Goal: Task Accomplishment & Management: Complete application form

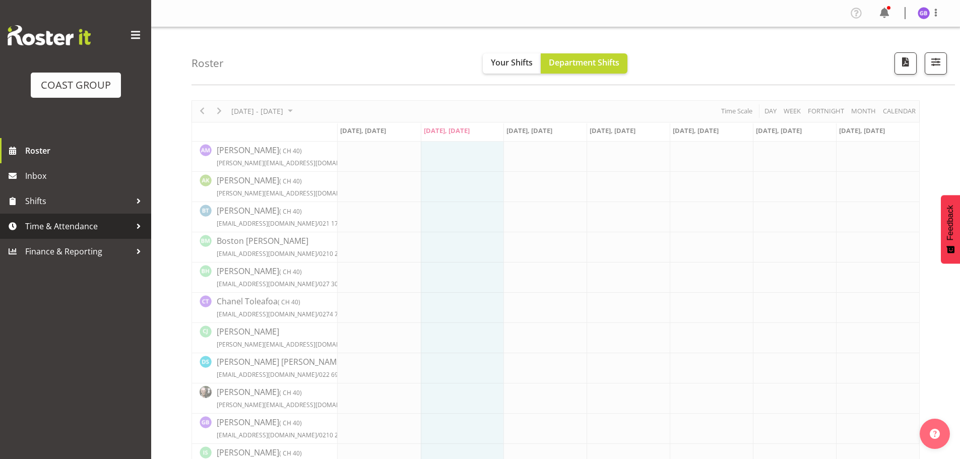
click at [81, 222] on span "Time & Attendance" at bounding box center [78, 226] width 106 height 15
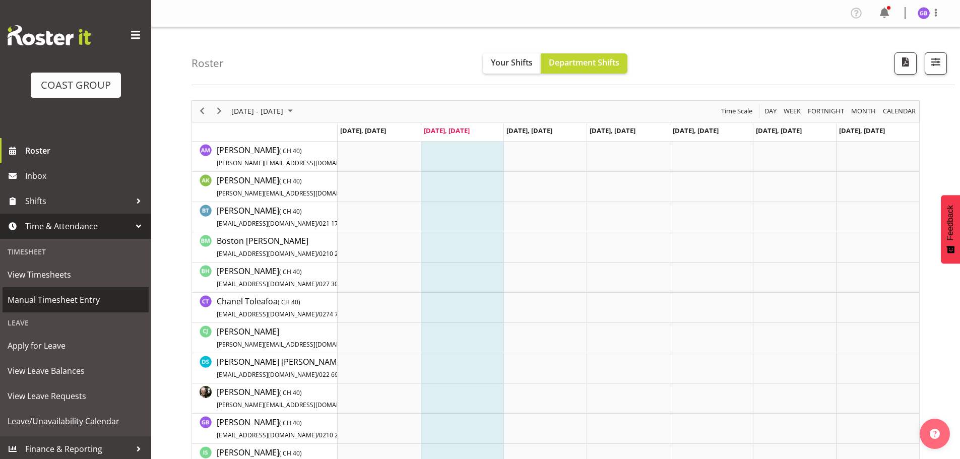
click at [73, 296] on span "Manual Timesheet Entry" at bounding box center [76, 299] width 136 height 15
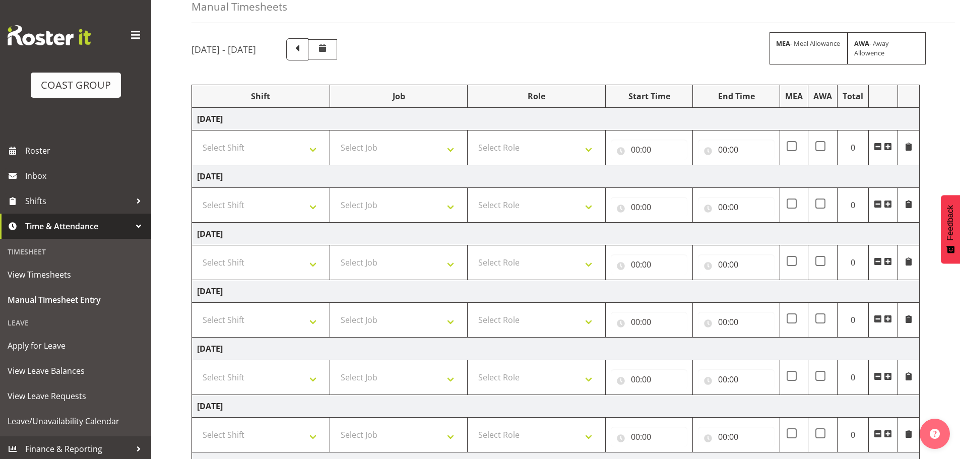
scroll to position [50, 0]
click at [217, 148] on select "Select Shift AKL SIGN ADMIN1 (LEAVE ALONE, DONT MAKE INACTIVE) DW ACCOUNT MANAG…" at bounding box center [260, 149] width 127 height 20
select select "16481"
click at [197, 139] on select "Select Shift AKL SIGN ADMIN1 (LEAVE ALONE, DONT MAKE INACTIVE) DW ACCOUNT MANAG…" at bounding box center [260, 149] width 127 height 20
drag, startPoint x: 242, startPoint y: 204, endPoint x: 243, endPoint y: 214, distance: 10.6
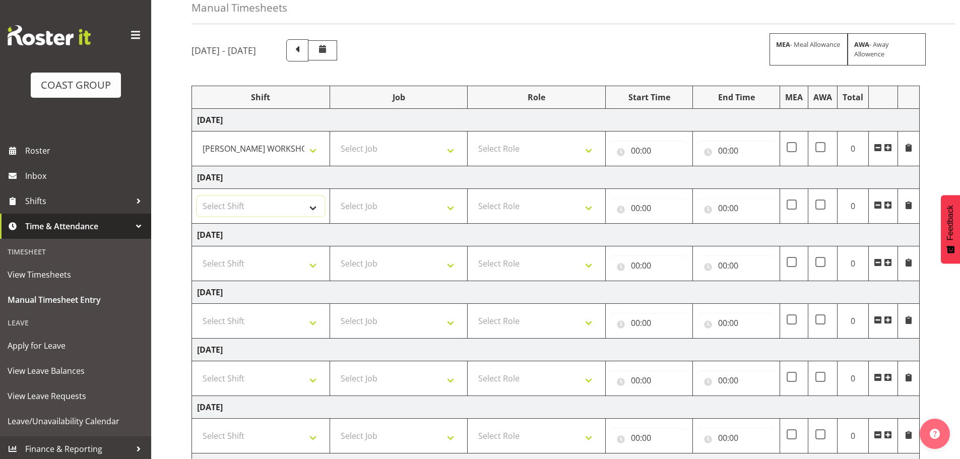
click at [242, 204] on select "Select Shift AKL SIGN ADMIN1 (LEAVE ALONE, DONT MAKE INACTIVE) DW ACCOUNT MANAG…" at bounding box center [260, 206] width 127 height 20
select select "16481"
click at [197, 196] on select "Select Shift AKL SIGN ADMIN1 (LEAVE ALONE, DONT MAKE INACTIVE) DW ACCOUNT MANAG…" at bounding box center [260, 206] width 127 height 20
drag, startPoint x: 235, startPoint y: 259, endPoint x: 244, endPoint y: 270, distance: 13.6
click at [235, 259] on select "Select Shift AKL SIGN ADMIN1 (LEAVE ALONE, DONT MAKE INACTIVE) DW ACCOUNT MANAG…" at bounding box center [260, 263] width 127 height 20
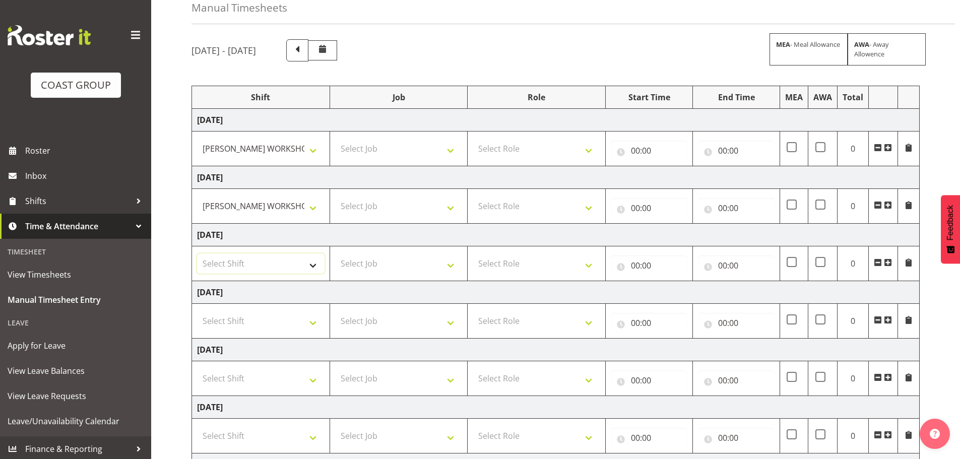
select select "16481"
click at [197, 253] on select "Select Shift AKL SIGN ADMIN1 (LEAVE ALONE, DONT MAKE INACTIVE) DW ACCOUNT MANAG…" at bounding box center [260, 263] width 127 height 20
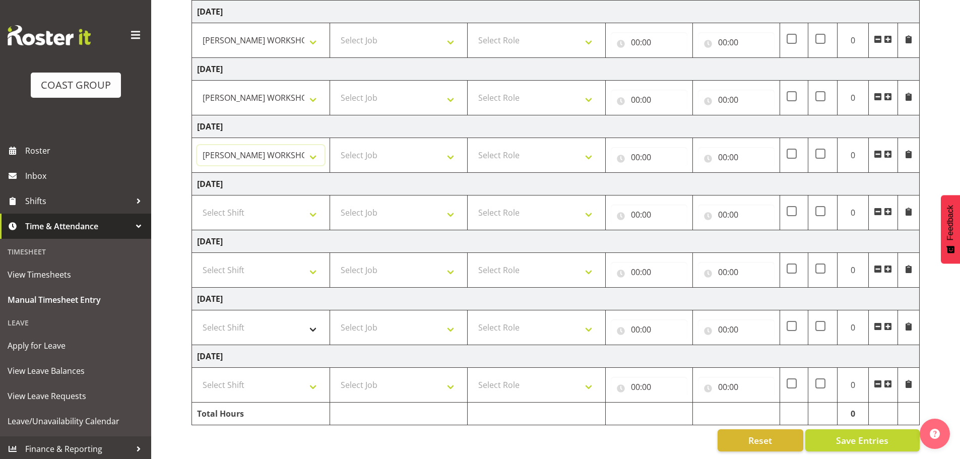
scroll to position [166, 0]
drag, startPoint x: 241, startPoint y: 317, endPoint x: 245, endPoint y: 320, distance: 5.5
click at [241, 317] on select "Select Shift AKL SIGN ADMIN1 (LEAVE ALONE, DONT MAKE INACTIVE) DW ACCOUNT MANAG…" at bounding box center [260, 327] width 127 height 20
select select "16481"
click at [197, 317] on select "Select Shift AKL SIGN ADMIN1 (LEAVE ALONE, DONT MAKE INACTIVE) DW ACCOUNT MANAG…" at bounding box center [260, 327] width 127 height 20
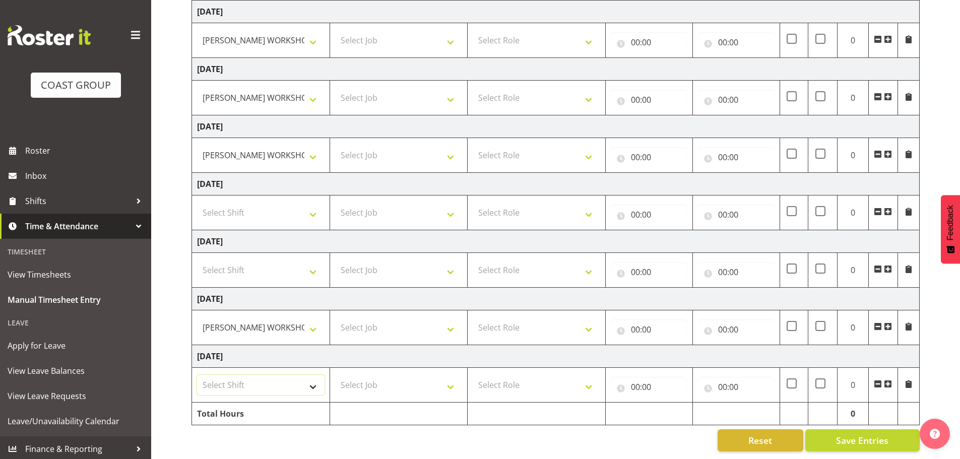
drag, startPoint x: 246, startPoint y: 379, endPoint x: 253, endPoint y: 383, distance: 7.9
click at [246, 379] on select "Select Shift AKL SIGN ADMIN1 (LEAVE ALONE, DONT MAKE INACTIVE) DW ACCOUNT MANAG…" at bounding box center [260, 385] width 127 height 20
select select "16481"
click at [197, 375] on select "Select Shift AKL SIGN ADMIN1 (LEAVE ALONE, DONT MAKE INACTIVE) DW ACCOUNT MANAG…" at bounding box center [260, 385] width 127 height 20
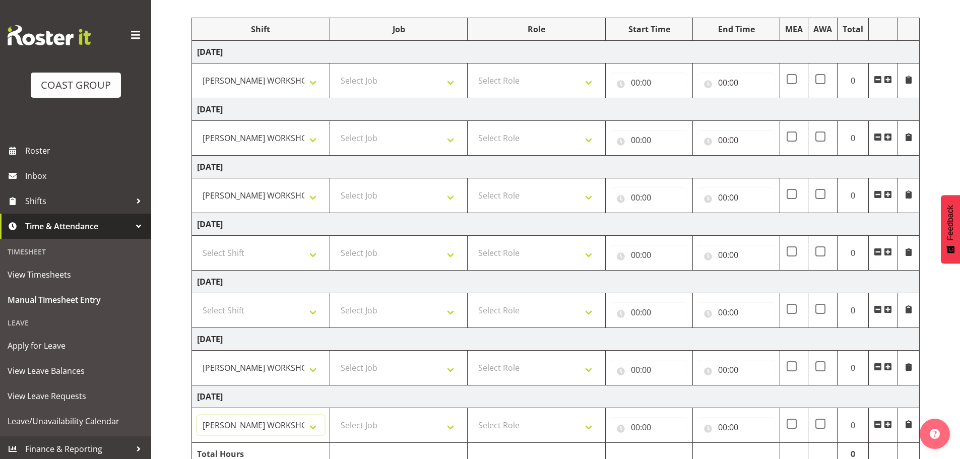
scroll to position [66, 0]
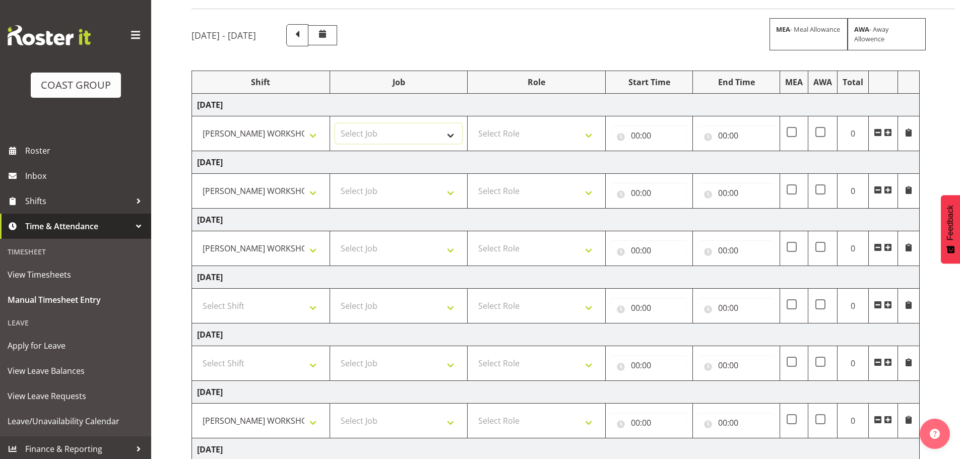
click at [377, 132] on select "Select Job 1 Carlton Events 1 [PERSON_NAME][GEOGRAPHIC_DATA] 1 [PERSON_NAME][GE…" at bounding box center [398, 133] width 127 height 20
select select "610"
click at [335, 123] on select "Select Job 1 Carlton Events 1 [PERSON_NAME][GEOGRAPHIC_DATA] 1 [PERSON_NAME][GE…" at bounding box center [398, 133] width 127 height 20
click at [356, 192] on select "Select Job 1 Carlton Events 1 [PERSON_NAME][GEOGRAPHIC_DATA] 1 [PERSON_NAME][GE…" at bounding box center [398, 191] width 127 height 20
select select "610"
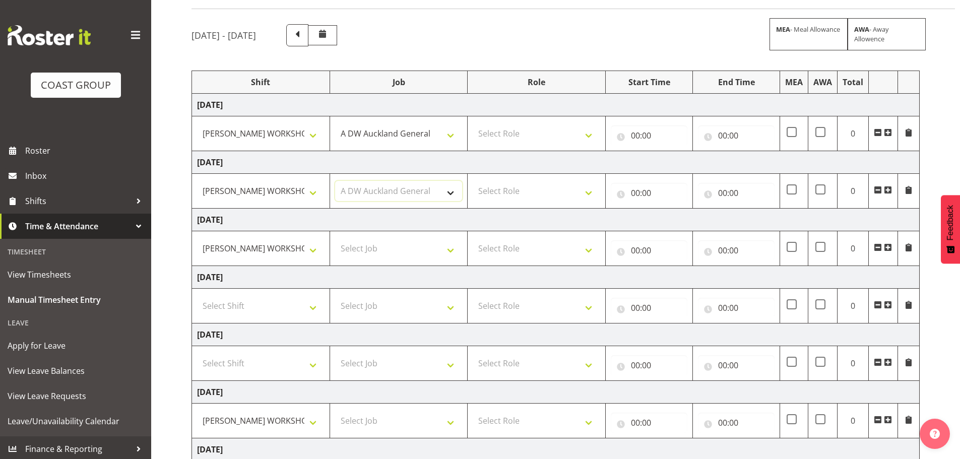
click at [335, 181] on select "Select Job 1 Carlton Events 1 [PERSON_NAME][GEOGRAPHIC_DATA] 1 [PERSON_NAME][GE…" at bounding box center [398, 191] width 127 height 20
click at [371, 247] on select "Select Job 1 Carlton Events 1 [PERSON_NAME][GEOGRAPHIC_DATA] 1 [PERSON_NAME][GE…" at bounding box center [398, 248] width 127 height 20
select select "610"
click at [335, 238] on select "Select Job 1 Carlton Events 1 [PERSON_NAME][GEOGRAPHIC_DATA] 1 [PERSON_NAME][GE…" at bounding box center [398, 248] width 127 height 20
click at [372, 350] on td "Select Job 1 Carlton Events 1 [PERSON_NAME][GEOGRAPHIC_DATA] 1 [PERSON_NAME][GE…" at bounding box center [399, 363] width 138 height 35
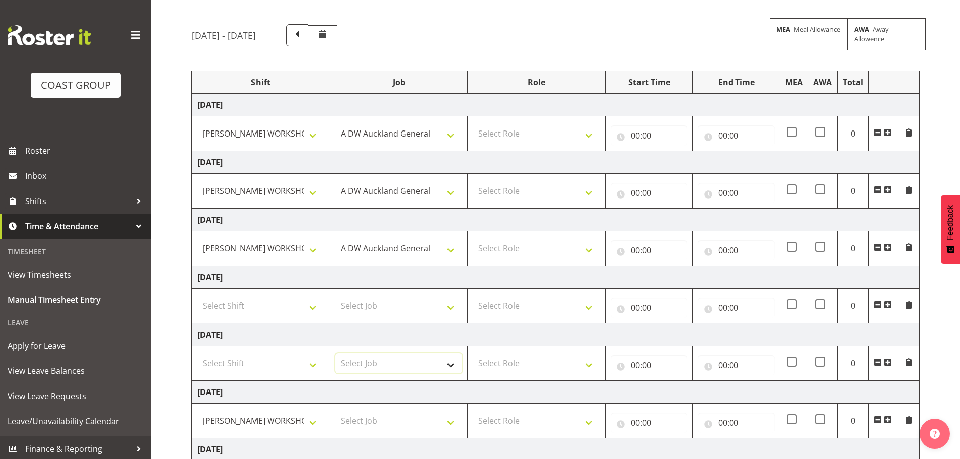
click at [374, 356] on select "Select Job 1 Carlton Events 1 [PERSON_NAME][GEOGRAPHIC_DATA] 1 [PERSON_NAME][GE…" at bounding box center [398, 363] width 127 height 20
select select "610"
click at [335, 353] on select "Select Job 1 Carlton Events 1 [PERSON_NAME][GEOGRAPHIC_DATA] 1 [PERSON_NAME][GE…" at bounding box center [398, 363] width 127 height 20
click at [377, 422] on select "Select Job 1 Carlton Events 1 [PERSON_NAME][GEOGRAPHIC_DATA] 1 [PERSON_NAME][GE…" at bounding box center [398, 421] width 127 height 20
select select "610"
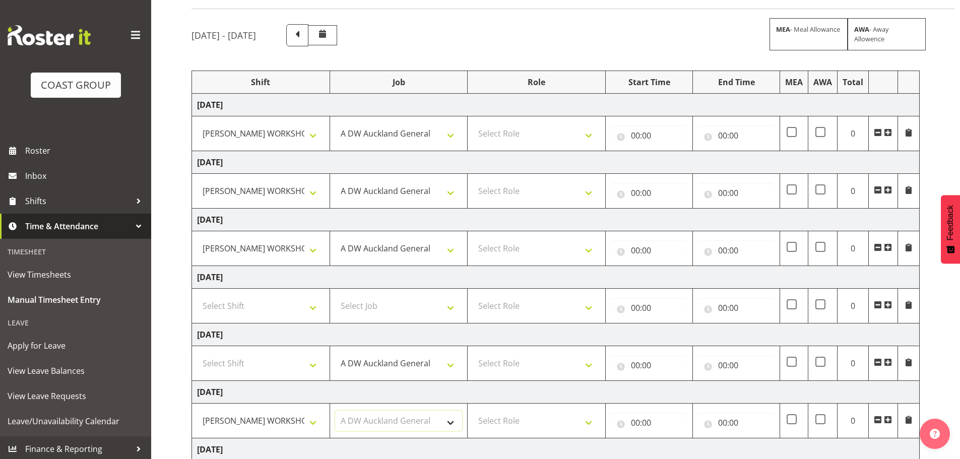
click at [335, 411] on select "Select Job 1 Carlton Events 1 [PERSON_NAME][GEOGRAPHIC_DATA] 1 [PERSON_NAME][GE…" at bounding box center [398, 421] width 127 height 20
click at [501, 132] on select "Select Role SIGN SHOP" at bounding box center [536, 133] width 127 height 20
select select "541"
click at [473, 123] on select "Select Role SIGN SHOP" at bounding box center [536, 133] width 127 height 20
drag, startPoint x: 507, startPoint y: 185, endPoint x: 509, endPoint y: 200, distance: 14.8
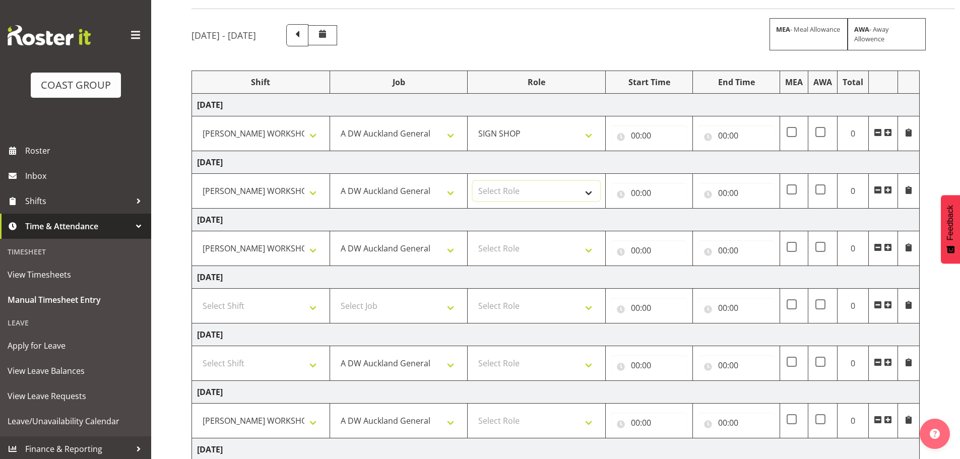
click at [507, 185] on select "Select Role SIGN SHOP" at bounding box center [536, 191] width 127 height 20
select select "541"
click at [473, 181] on select "Select Role SIGN SHOP" at bounding box center [536, 191] width 127 height 20
drag, startPoint x: 510, startPoint y: 248, endPoint x: 510, endPoint y: 257, distance: 9.1
click at [510, 248] on select "Select Role SIGN SHOP" at bounding box center [536, 248] width 127 height 20
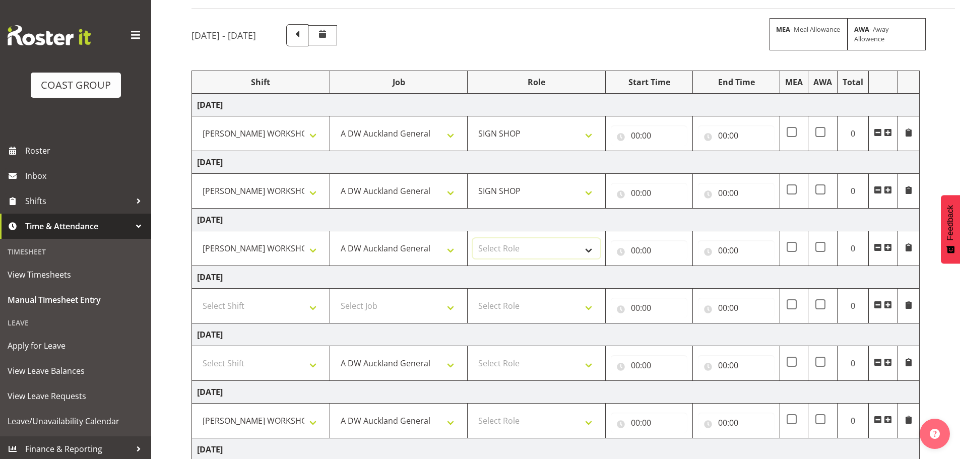
select select "541"
click at [473, 238] on select "Select Role SIGN SHOP" at bounding box center [536, 248] width 127 height 20
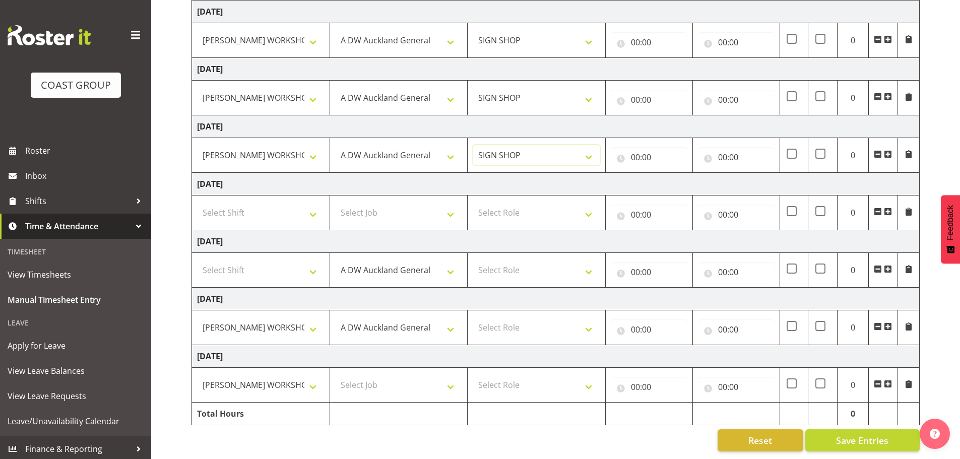
scroll to position [166, 0]
click at [498, 330] on select "Select Role SIGN SHOP" at bounding box center [536, 327] width 127 height 20
select select "541"
click at [473, 317] on select "Select Role SIGN SHOP" at bounding box center [536, 327] width 127 height 20
drag, startPoint x: 505, startPoint y: 381, endPoint x: 508, endPoint y: 387, distance: 6.3
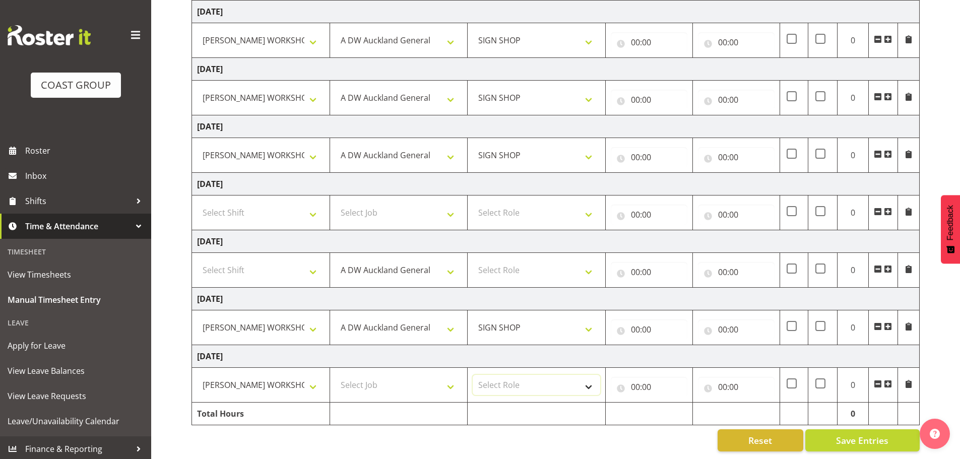
click at [505, 381] on select "Select Role SIGN SHOP" at bounding box center [536, 385] width 127 height 20
select select "541"
click at [473, 375] on select "Select Role SIGN SHOP" at bounding box center [536, 385] width 127 height 20
click at [634, 33] on input "00:00" at bounding box center [649, 42] width 77 height 20
click at [675, 61] on select "00 01 02 03 04 05 06 07 08 09 10 11 12 13 14 15 16 17 18 19 20 21 22 23" at bounding box center [679, 68] width 23 height 20
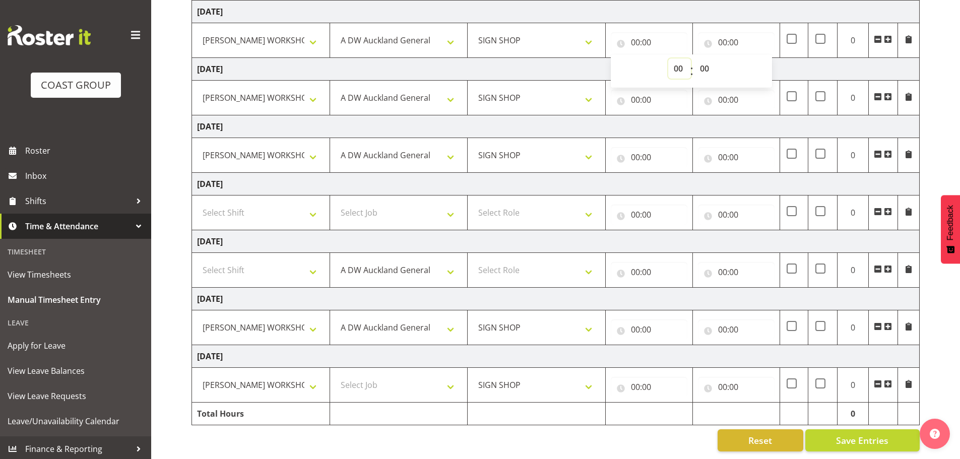
select select "8"
click at [668, 58] on select "00 01 02 03 04 05 06 07 08 09 10 11 12 13 14 15 16 17 18 19 20 21 22 23" at bounding box center [679, 68] width 23 height 20
type input "08:00"
click at [633, 92] on input "00:00" at bounding box center [649, 100] width 77 height 20
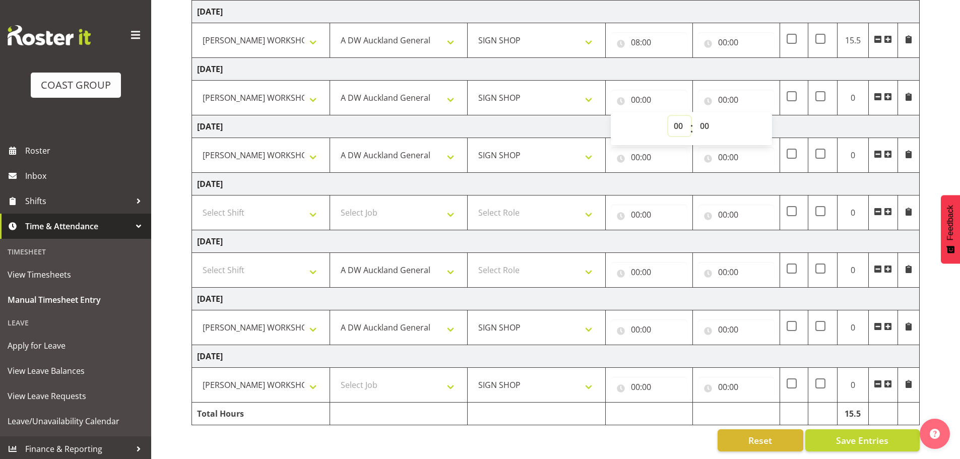
click at [677, 117] on select "00 01 02 03 04 05 06 07 08 09 10 11 12 13 14 15 16 17 18 19 20 21 22 23" at bounding box center [679, 126] width 23 height 20
select select "8"
click at [668, 116] on select "00 01 02 03 04 05 06 07 08 09 10 11 12 13 14 15 16 17 18 19 20 21 22 23" at bounding box center [679, 126] width 23 height 20
type input "08:00"
click at [631, 150] on input "00:00" at bounding box center [649, 157] width 77 height 20
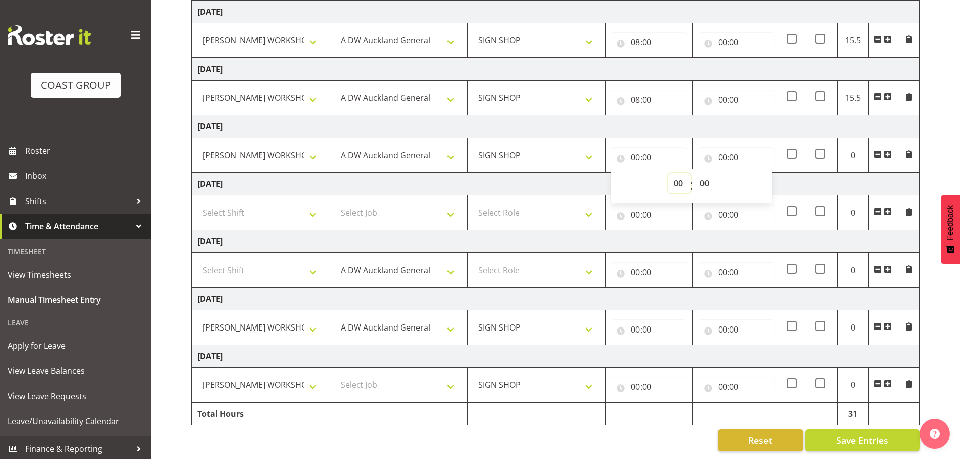
click at [675, 175] on select "00 01 02 03 04 05 06 07 08 09 10 11 12 13 14 15 16 17 18 19 20 21 22 23" at bounding box center [679, 183] width 23 height 20
select select "8"
click at [668, 173] on select "00 01 02 03 04 05 06 07 08 09 10 11 12 13 14 15 16 17 18 19 20 21 22 23" at bounding box center [679, 183] width 23 height 20
type input "08:00"
click at [631, 320] on input "00:00" at bounding box center [649, 329] width 77 height 20
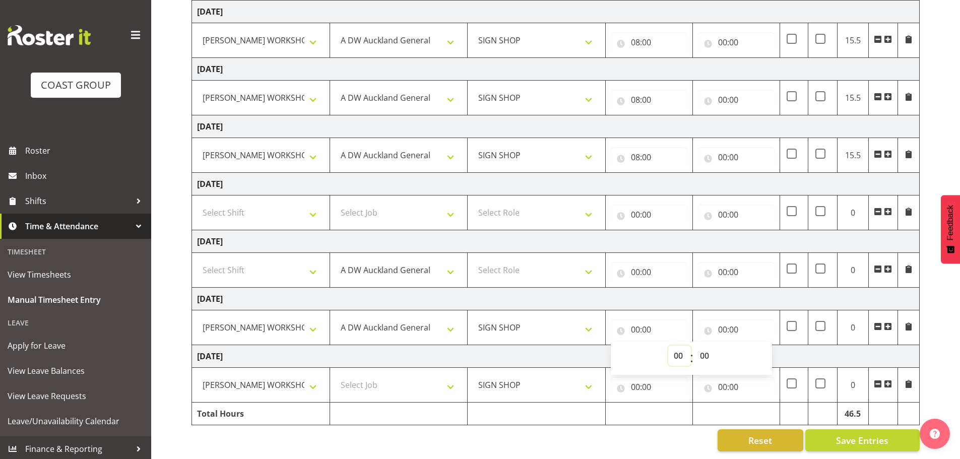
drag, startPoint x: 679, startPoint y: 345, endPoint x: 679, endPoint y: 339, distance: 6.6
click at [679, 346] on select "00 01 02 03 04 05 06 07 08 09 10 11 12 13 14 15 16 17 18 19 20 21 22 23" at bounding box center [679, 356] width 23 height 20
select select "8"
click at [668, 346] on select "00 01 02 03 04 05 06 07 08 09 10 11 12 13 14 15 16 17 18 19 20 21 22 23" at bounding box center [679, 356] width 23 height 20
type input "08:00"
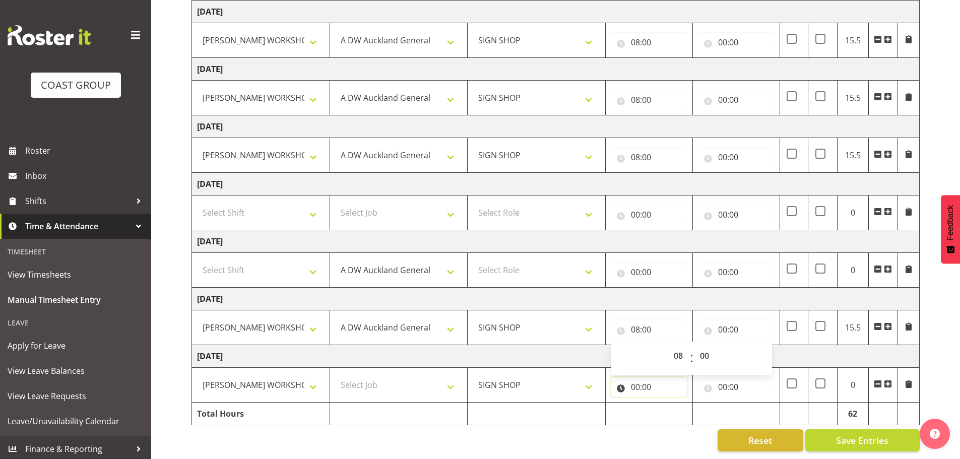
click at [632, 377] on input "00:00" at bounding box center [649, 387] width 77 height 20
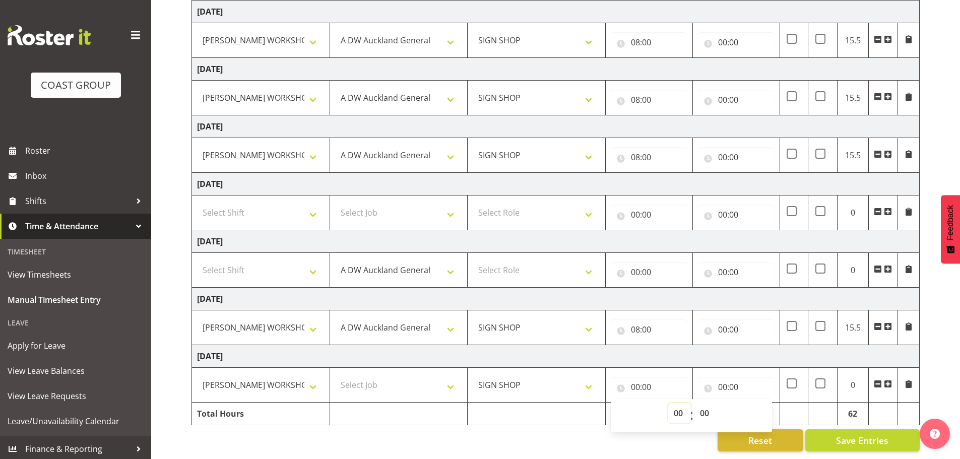
drag, startPoint x: 672, startPoint y: 401, endPoint x: 660, endPoint y: 345, distance: 57.7
click at [671, 403] on select "00 01 02 03 04 05 06 07 08 09 10 11 12 13 14 15 16 17 18 19 20 21 22 23" at bounding box center [679, 413] width 23 height 20
select select "8"
click at [668, 403] on select "00 01 02 03 04 05 06 07 08 09 10 11 12 13 14 15 16 17 18 19 20 21 22 23" at bounding box center [679, 413] width 23 height 20
type input "08:00"
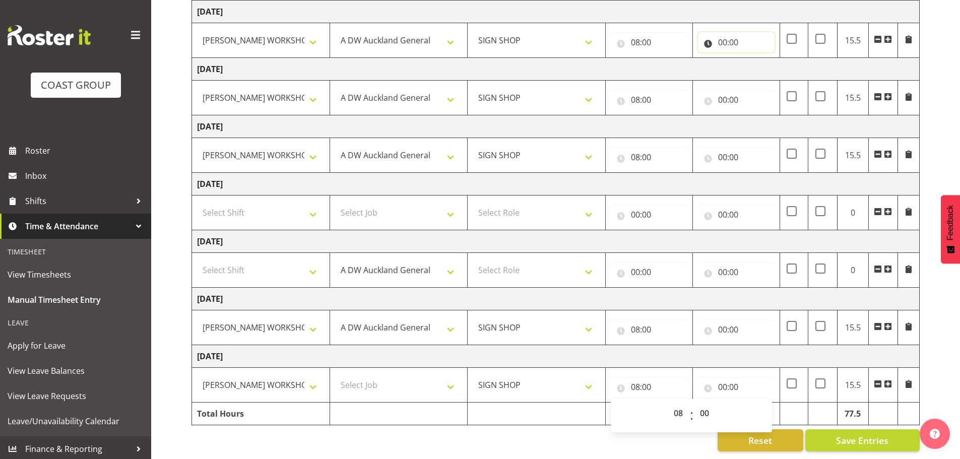
click at [723, 33] on input "00:00" at bounding box center [736, 42] width 77 height 20
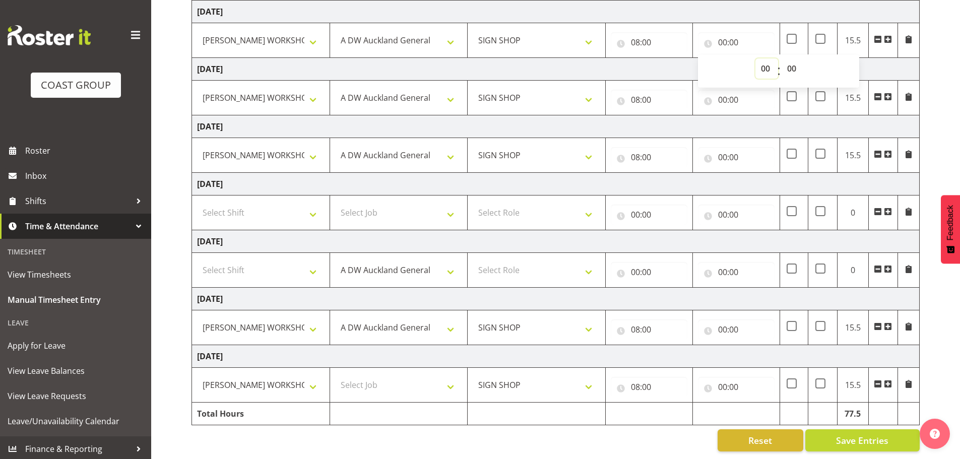
click at [765, 63] on select "00 01 02 03 04 05 06 07 08 09 10 11 12 13 14 15 16 17 18 19 20 21 22 23" at bounding box center [766, 68] width 23 height 20
select select "16"
click at [755, 58] on select "00 01 02 03 04 05 06 07 08 09 10 11 12 13 14 15 16 17 18 19 20 21 22 23" at bounding box center [766, 68] width 23 height 20
type input "16:00"
click at [721, 93] on input "00:00" at bounding box center [736, 100] width 77 height 20
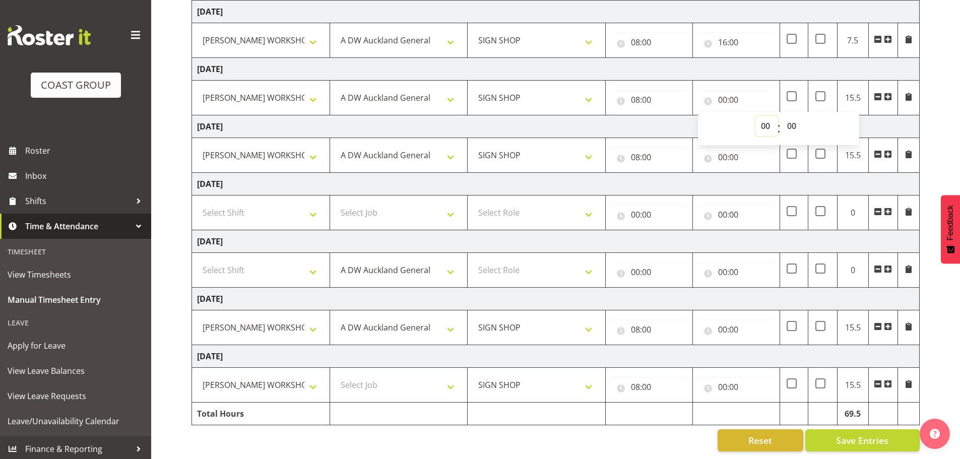
click at [765, 118] on select "00 01 02 03 04 05 06 07 08 09 10 11 12 13 14 15 16 17 18 19 20 21 22 23" at bounding box center [766, 126] width 23 height 20
select select "16"
click at [755, 116] on select "00 01 02 03 04 05 06 07 08 09 10 11 12 13 14 15 16 17 18 19 20 21 22 23" at bounding box center [766, 126] width 23 height 20
type input "16:00"
click at [722, 152] on input "00:00" at bounding box center [736, 157] width 77 height 20
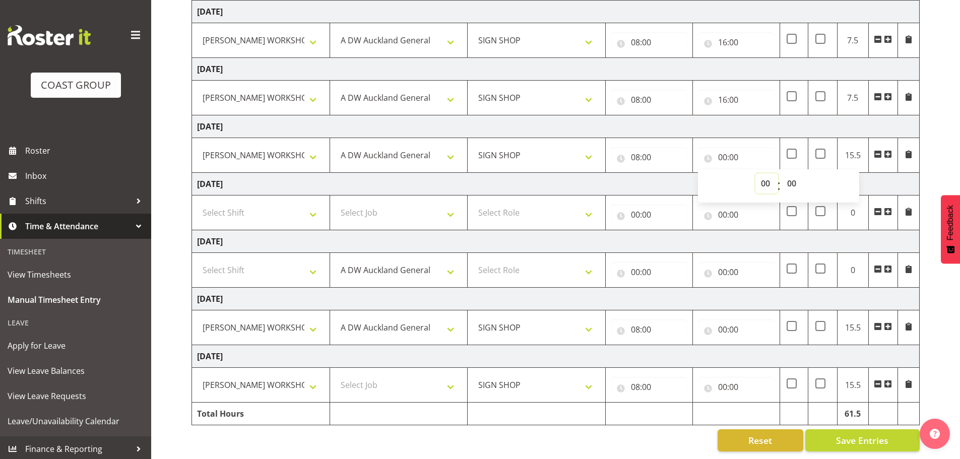
click at [763, 174] on select "00 01 02 03 04 05 06 07 08 09 10 11 12 13 14 15 16 17 18 19 20 21 22 23" at bounding box center [766, 183] width 23 height 20
select select "16"
click at [755, 173] on select "00 01 02 03 04 05 06 07 08 09 10 11 12 13 14 15 16 17 18 19 20 21 22 23" at bounding box center [766, 183] width 23 height 20
type input "16:00"
click at [723, 322] on input "00:00" at bounding box center [736, 329] width 77 height 20
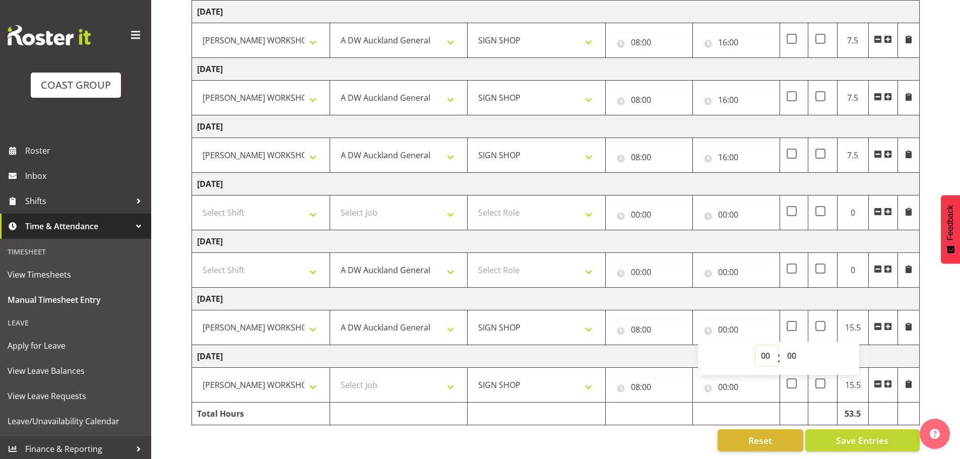
click at [764, 347] on select "00 01 02 03 04 05 06 07 08 09 10 11 12 13 14 15 16 17 18 19 20 21 22 23" at bounding box center [766, 356] width 23 height 20
select select "16"
click at [755, 346] on select "00 01 02 03 04 05 06 07 08 09 10 11 12 13 14 15 16 17 18 19 20 21 22 23" at bounding box center [766, 356] width 23 height 20
type input "16:00"
click at [730, 377] on input "00:00" at bounding box center [736, 387] width 77 height 20
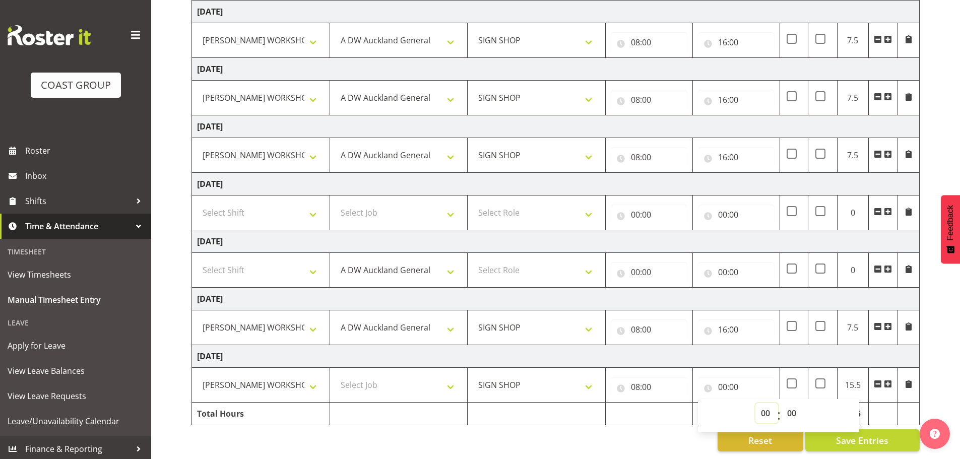
drag, startPoint x: 764, startPoint y: 405, endPoint x: 764, endPoint y: 400, distance: 5.5
click at [764, 405] on select "00 01 02 03 04 05 06 07 08 09 10 11 12 13 14 15 16 17 18 19 20 21 22 23" at bounding box center [766, 413] width 23 height 20
select select "16"
click at [755, 403] on select "00 01 02 03 04 05 06 07 08 09 10 11 12 13 14 15 16 17 18 19 20 21 22 23" at bounding box center [766, 413] width 23 height 20
type input "16:00"
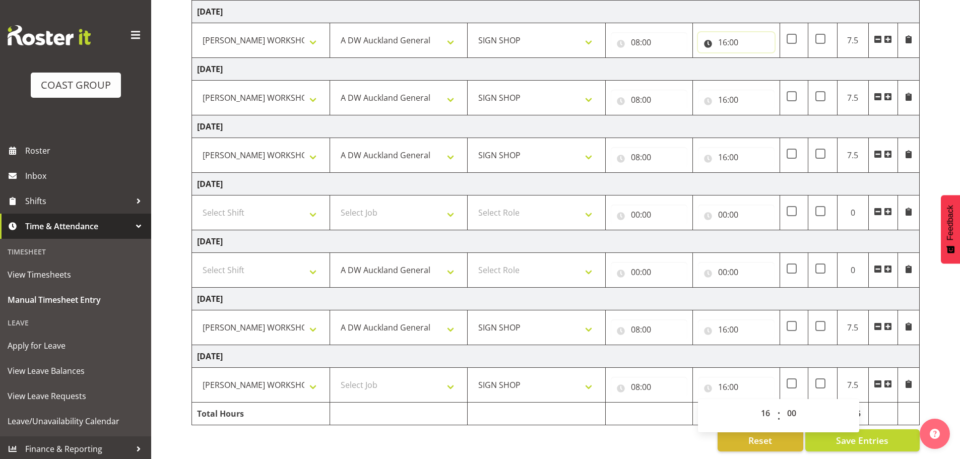
click at [737, 38] on input "16:00" at bounding box center [736, 42] width 77 height 20
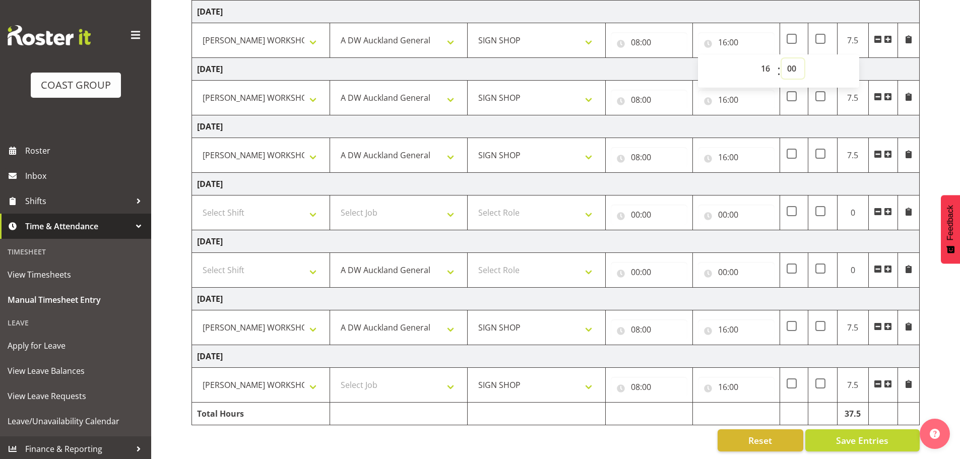
click at [793, 60] on select "00 01 02 03 04 05 06 07 08 09 10 11 12 13 14 15 16 17 18 19 20 21 22 23 24 25 2…" at bounding box center [793, 68] width 23 height 20
select select "30"
click at [782, 58] on select "00 01 02 03 04 05 06 07 08 09 10 11 12 13 14 15 16 17 18 19 20 21 22 23 24 25 2…" at bounding box center [793, 68] width 23 height 20
type input "16:30"
click at [735, 93] on input "16:00" at bounding box center [736, 100] width 77 height 20
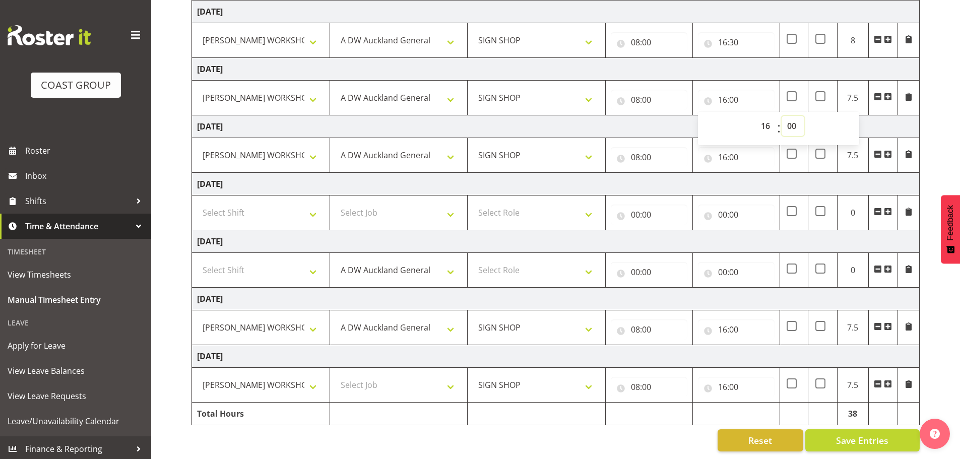
click at [793, 117] on select "00 01 02 03 04 05 06 07 08 09 10 11 12 13 14 15 16 17 18 19 20 21 22 23 24 25 2…" at bounding box center [793, 126] width 23 height 20
select select "30"
click at [782, 116] on select "00 01 02 03 04 05 06 07 08 09 10 11 12 13 14 15 16 17 18 19 20 21 22 23 24 25 2…" at bounding box center [793, 126] width 23 height 20
type input "16:30"
click at [733, 150] on input "16:00" at bounding box center [736, 157] width 77 height 20
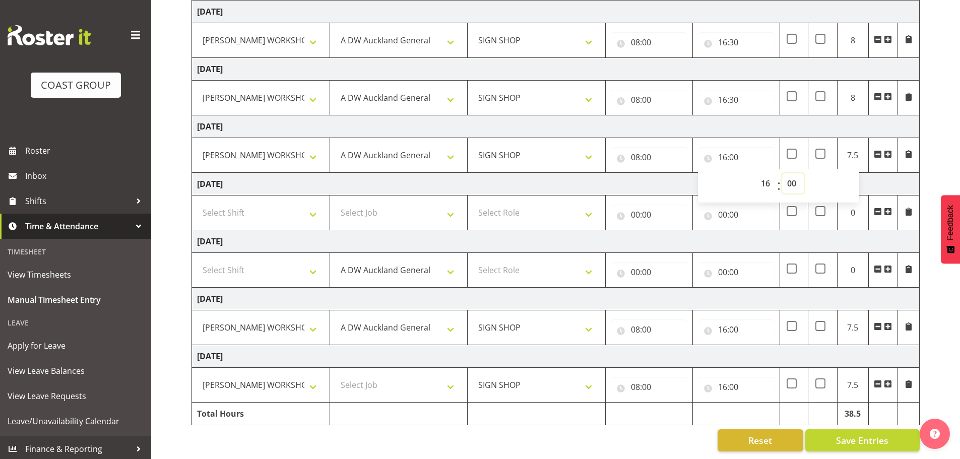
drag, startPoint x: 791, startPoint y: 175, endPoint x: 794, endPoint y: 162, distance: 13.6
click at [791, 175] on select "00 01 02 03 04 05 06 07 08 09 10 11 12 13 14 15 16 17 18 19 20 21 22 23 24 25 2…" at bounding box center [793, 183] width 23 height 20
select select "30"
click at [782, 173] on select "00 01 02 03 04 05 06 07 08 09 10 11 12 13 14 15 16 17 18 19 20 21 22 23 24 25 2…" at bounding box center [793, 183] width 23 height 20
type input "16:30"
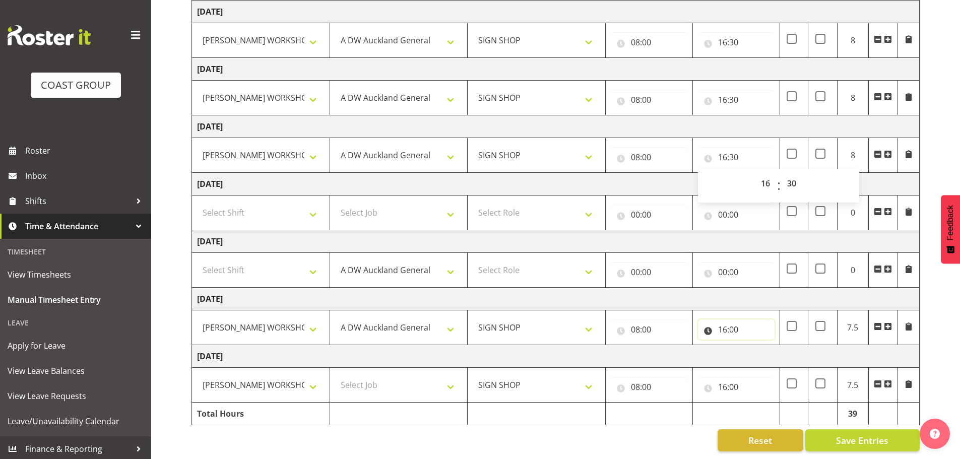
click at [735, 322] on input "16:00" at bounding box center [736, 329] width 77 height 20
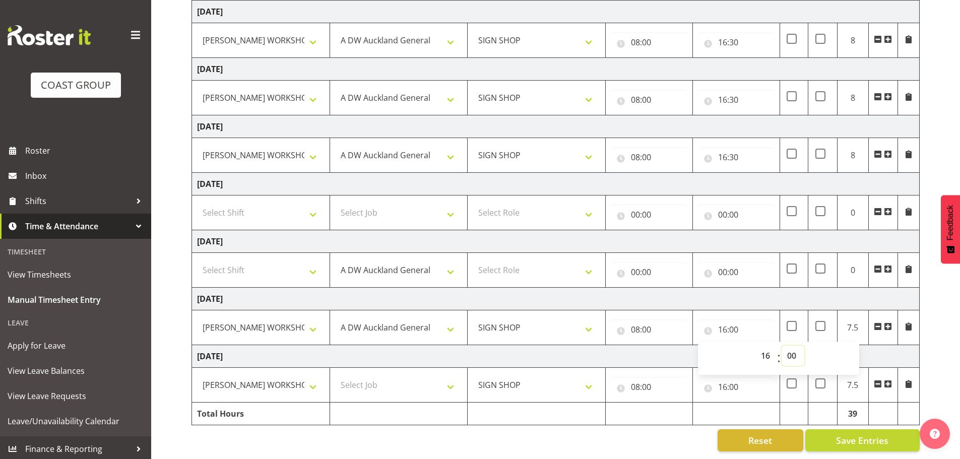
drag, startPoint x: 797, startPoint y: 350, endPoint x: 795, endPoint y: 340, distance: 10.8
click at [796, 350] on select "00 01 02 03 04 05 06 07 08 09 10 11 12 13 14 15 16 17 18 19 20 21 22 23 24 25 2…" at bounding box center [793, 356] width 23 height 20
select select "30"
click at [782, 346] on select "00 01 02 03 04 05 06 07 08 09 10 11 12 13 14 15 16 17 18 19 20 21 22 23 24 25 2…" at bounding box center [793, 356] width 23 height 20
type input "16:30"
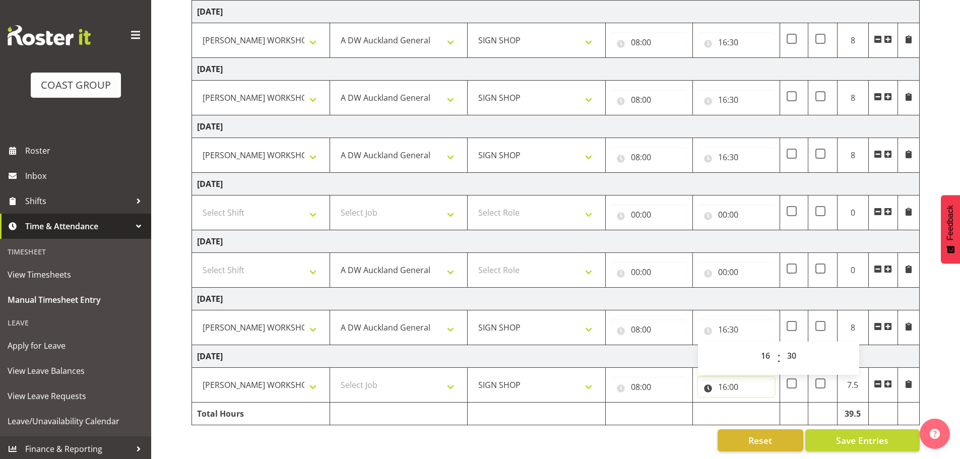
click at [737, 378] on input "16:00" at bounding box center [736, 387] width 77 height 20
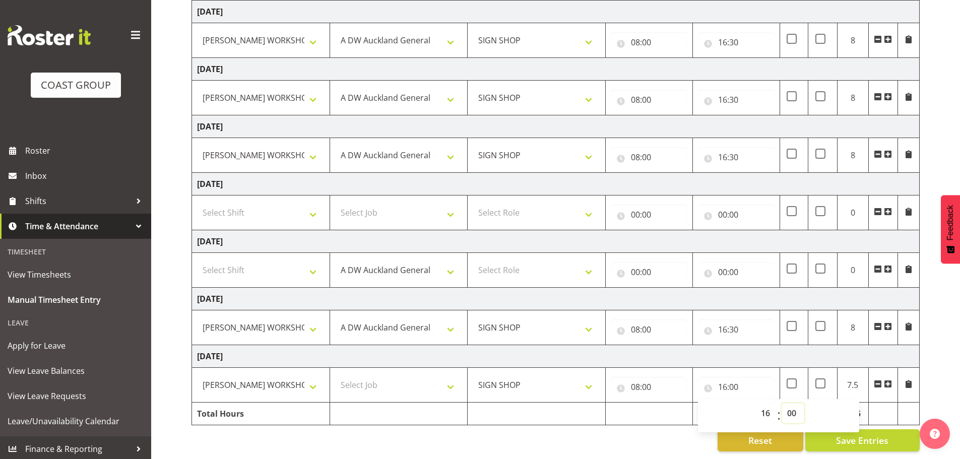
click at [788, 406] on select "00 01 02 03 04 05 06 07 08 09 10 11 12 13 14 15 16 17 18 19 20 21 22 23 24 25 2…" at bounding box center [793, 413] width 23 height 20
select select "30"
click at [782, 403] on select "00 01 02 03 04 05 06 07 08 09 10 11 12 13 14 15 16 17 18 19 20 21 22 23 24 25 2…" at bounding box center [793, 413] width 23 height 20
type input "16:30"
click at [863, 434] on span "Save Entries" at bounding box center [862, 440] width 52 height 13
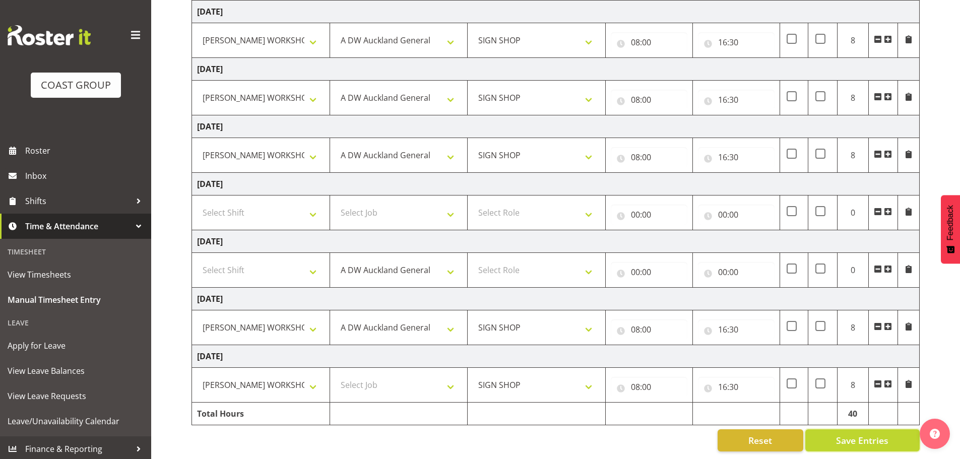
select select
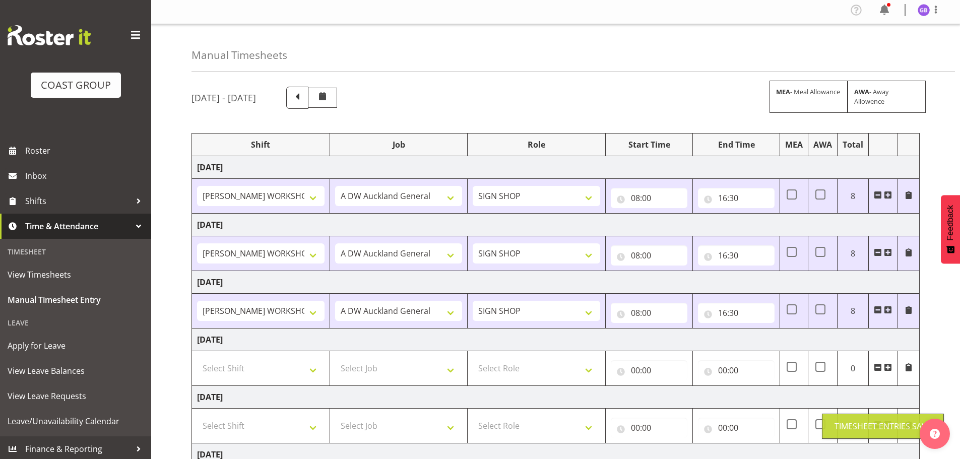
scroll to position [0, 0]
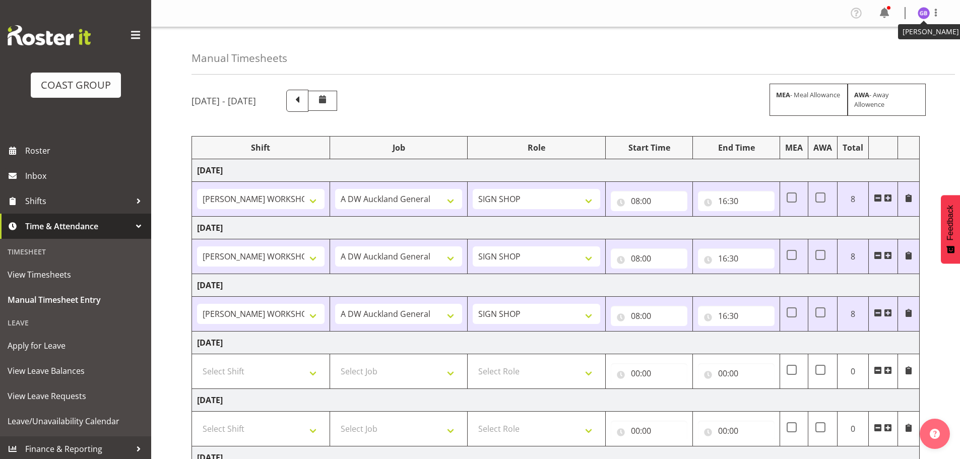
click at [921, 9] on img at bounding box center [924, 13] width 12 height 12
click at [889, 54] on link "Log Out" at bounding box center [893, 53] width 97 height 18
